Goal: Find specific page/section: Find specific page/section

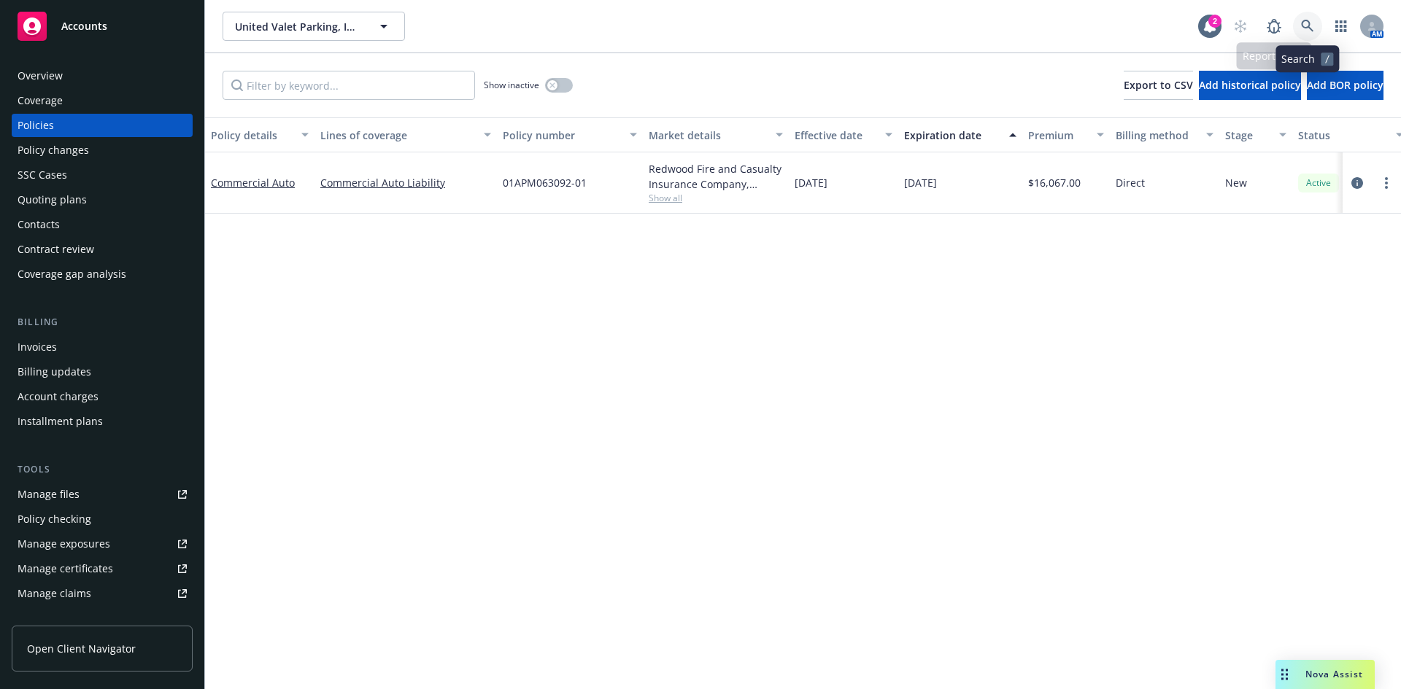
click at [1312, 18] on link at bounding box center [1307, 26] width 29 height 29
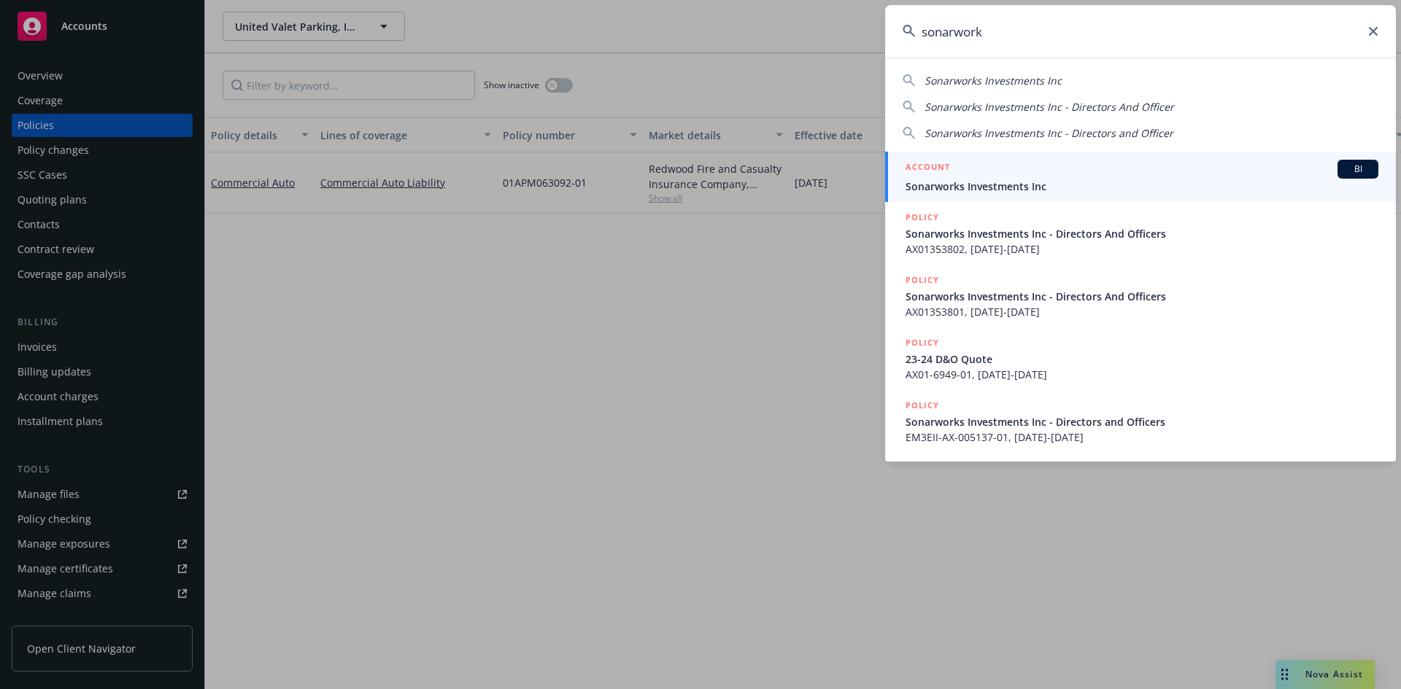
type input "sonarwork"
click at [916, 162] on h5 "ACCOUNT" at bounding box center [927, 169] width 45 height 18
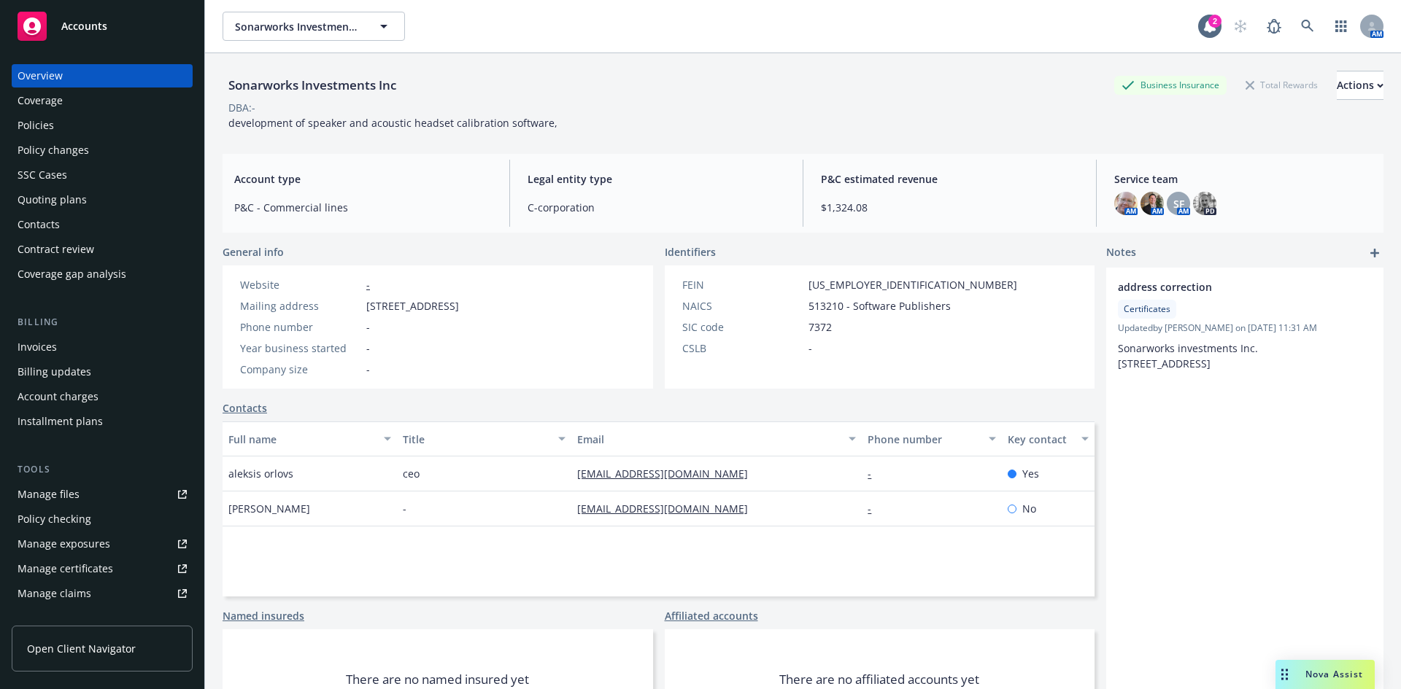
click at [72, 128] on div "Policies" at bounding box center [102, 125] width 169 height 23
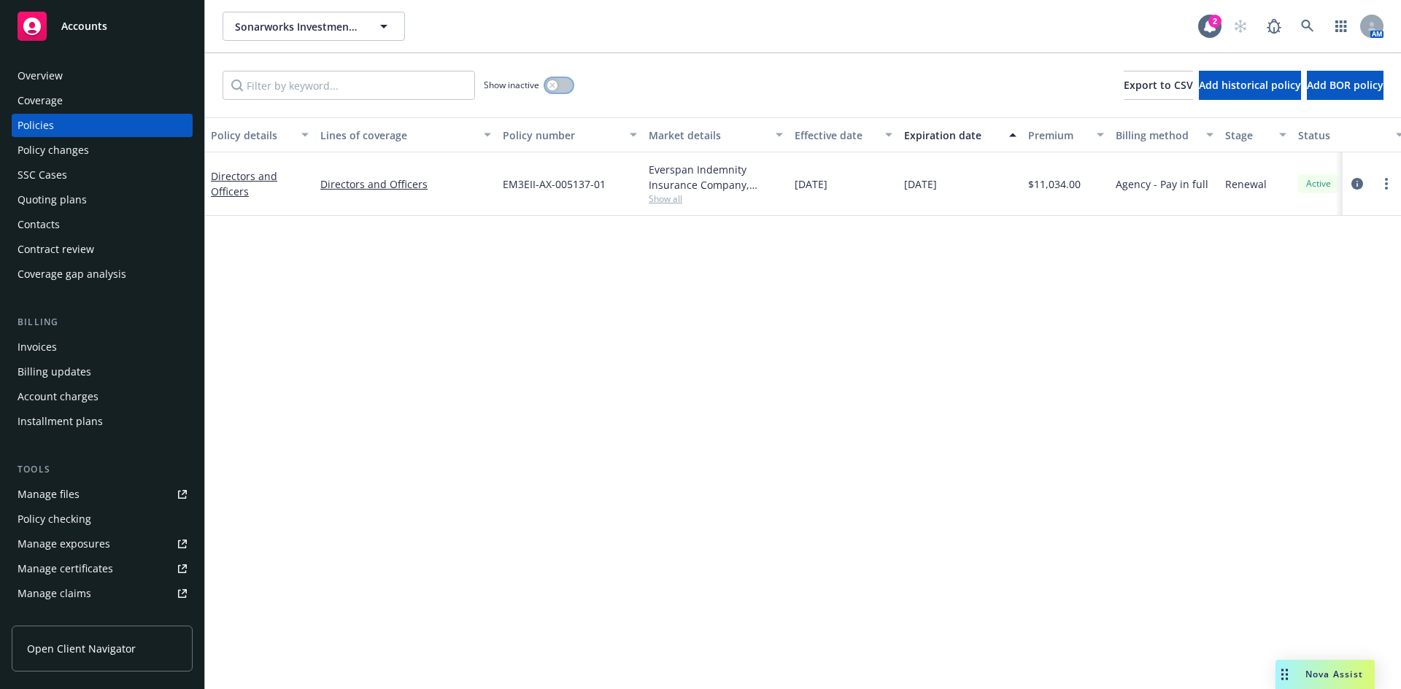
click at [552, 85] on icon "button" at bounding box center [551, 84] width 5 height 5
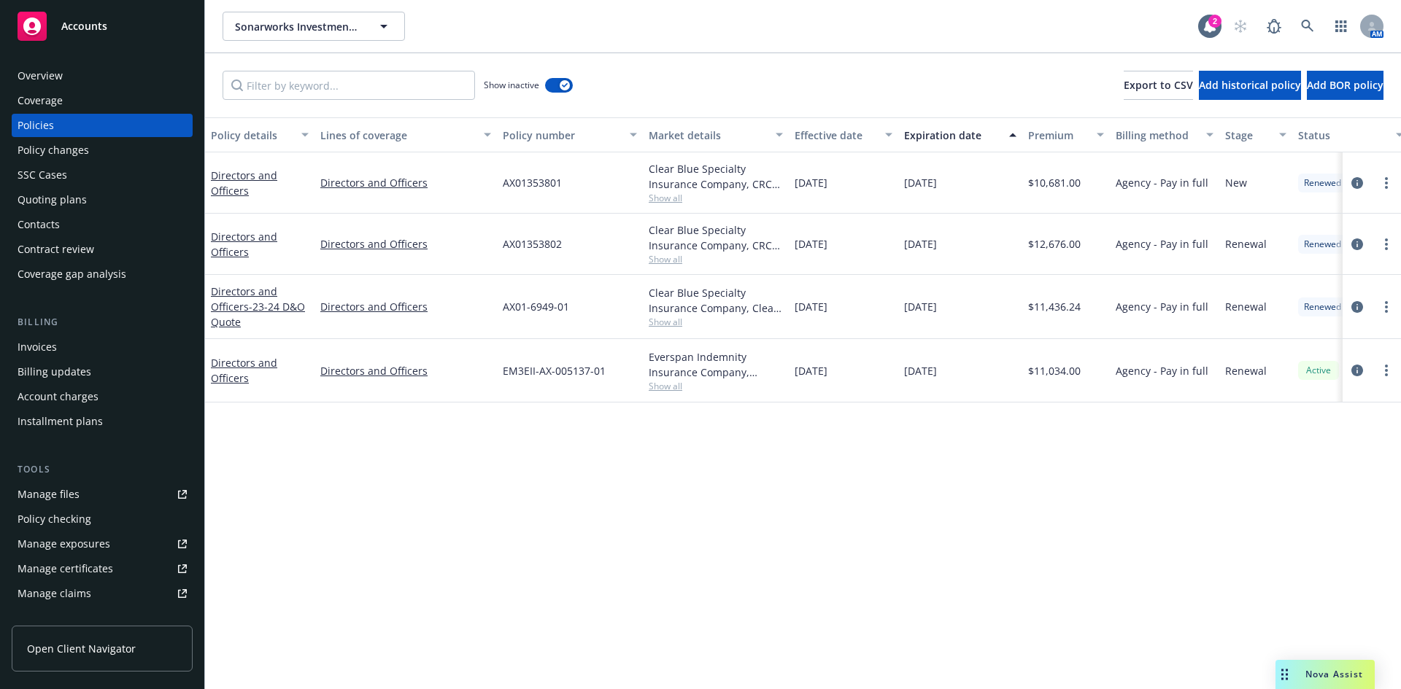
click at [58, 76] on div "Overview" at bounding box center [40, 75] width 45 height 23
